Goal: Navigation & Orientation: Find specific page/section

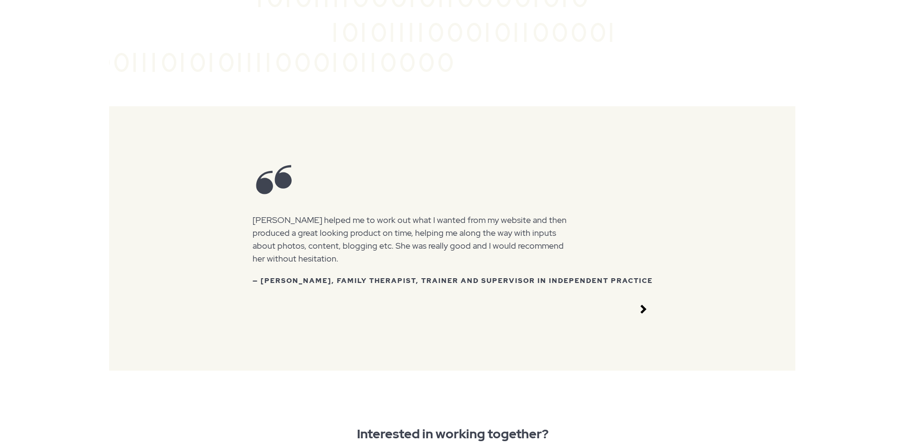
scroll to position [1192, 0]
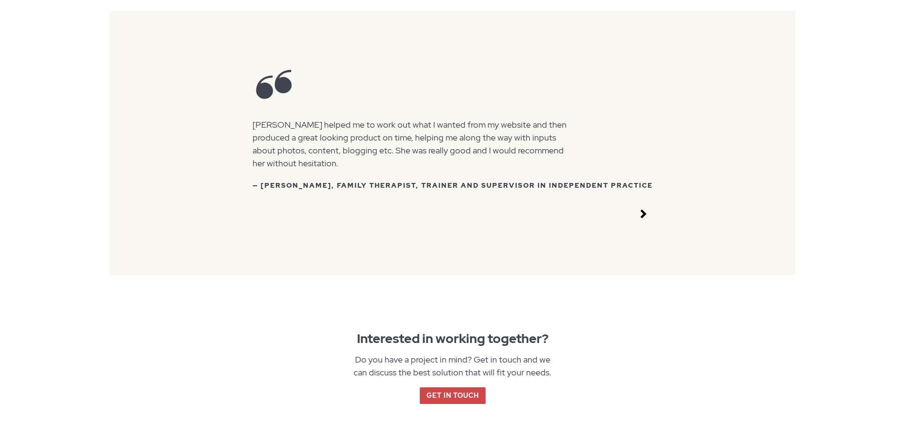
click at [167, 298] on section "Interested in working together? Do you have a project in mind? Get in touch and…" at bounding box center [453, 366] width 686 height 180
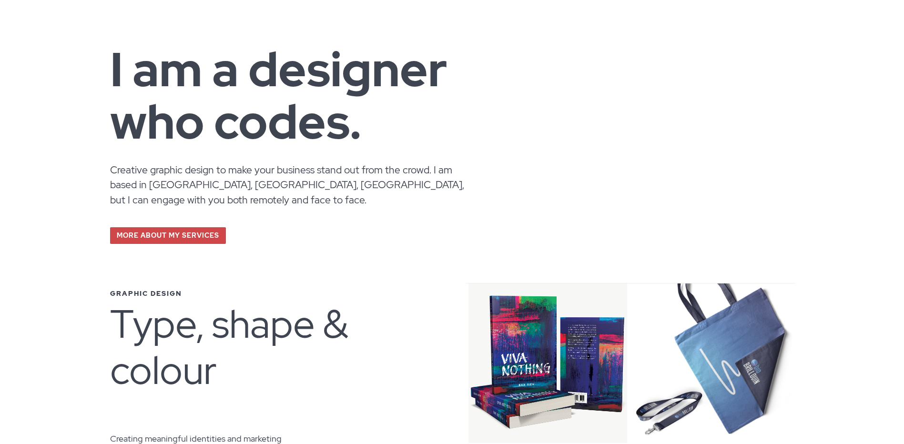
scroll to position [0, 0]
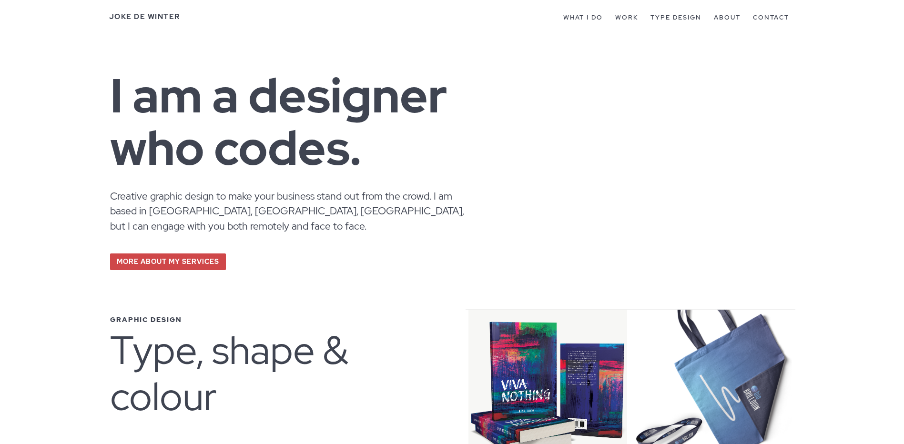
click at [269, 226] on p "Creative graphic design to make your business stand out from the crowd. I am ba…" at bounding box center [293, 236] width 367 height 95
click at [734, 18] on link "About" at bounding box center [727, 17] width 27 height 9
click at [582, 21] on link "What I do" at bounding box center [584, 17] width 40 height 9
click at [635, 15] on link "Work" at bounding box center [627, 17] width 23 height 9
click at [781, 13] on link "Contact" at bounding box center [771, 17] width 36 height 9
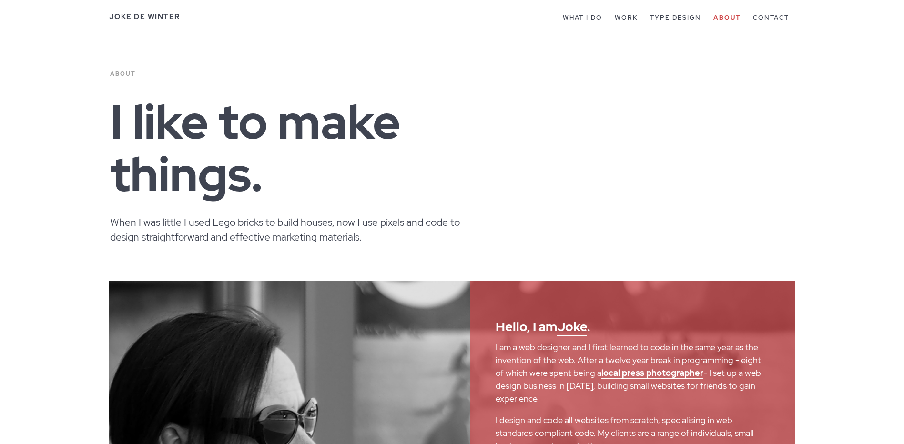
click at [262, 220] on p "When I was little I used Lego bricks to build houses, now I use pixels and code…" at bounding box center [293, 235] width 367 height 40
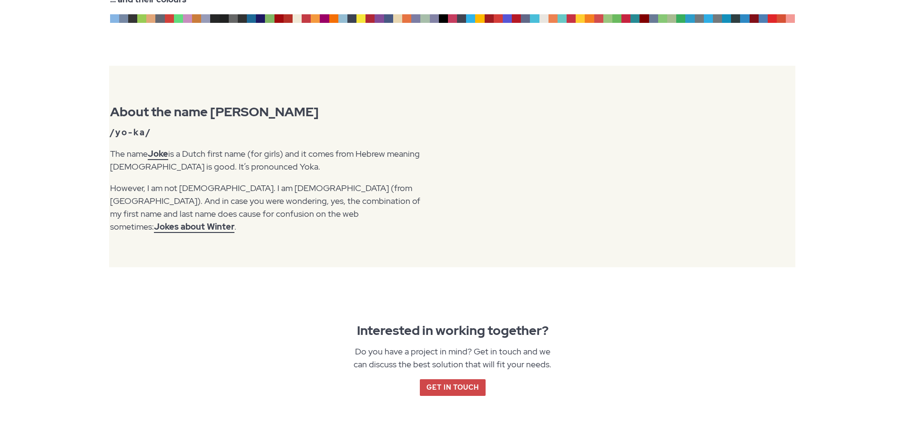
scroll to position [954, 0]
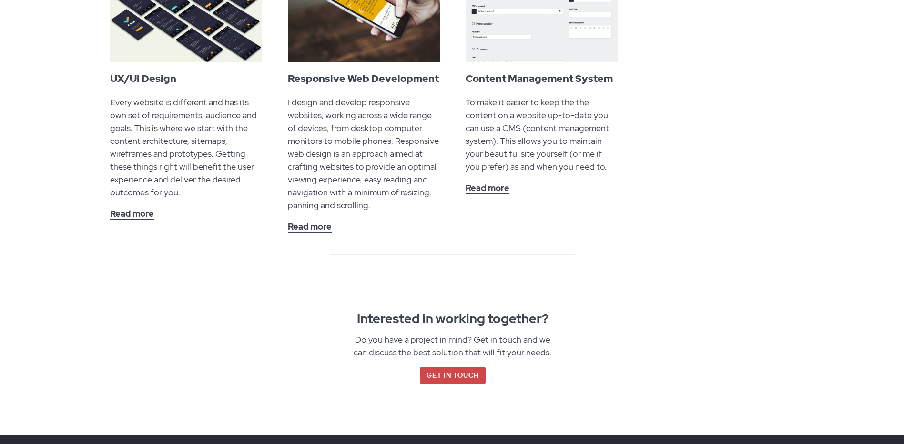
scroll to position [1144, 0]
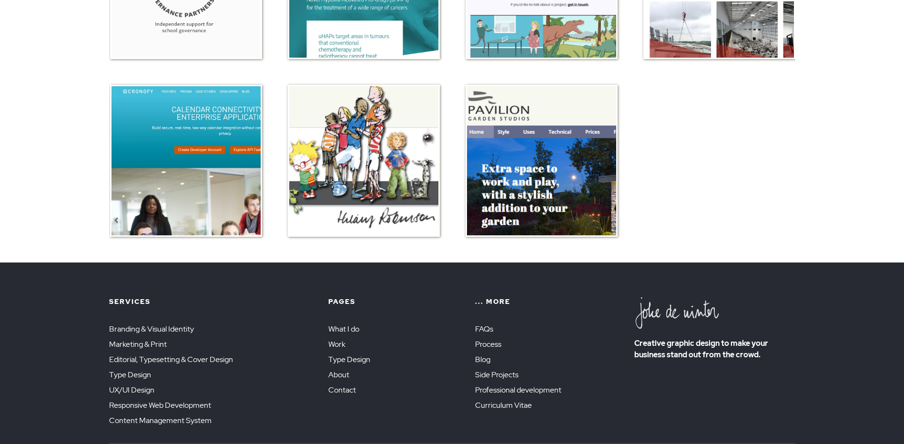
scroll to position [524, 0]
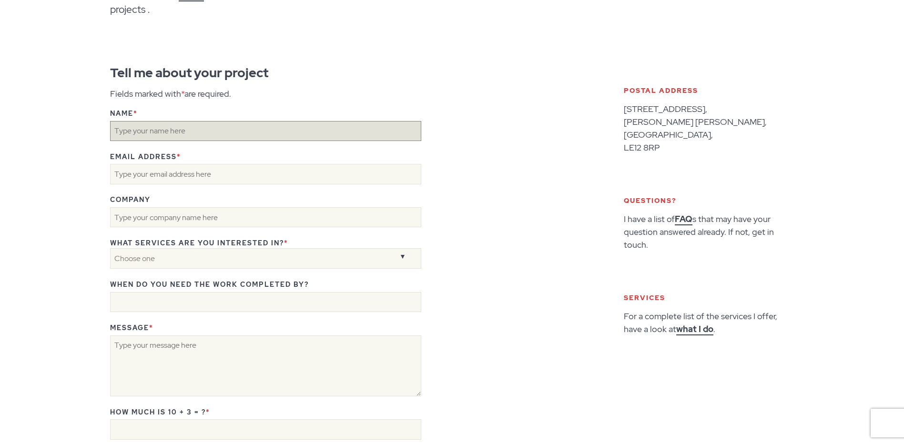
scroll to position [48, 0]
